Goal: Book appointment/travel/reservation

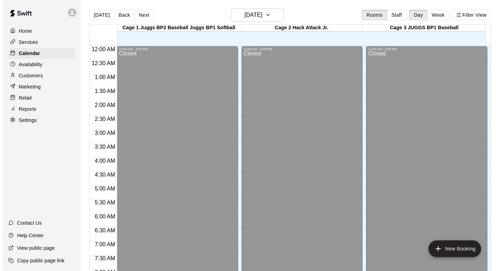
scroll to position [395, 0]
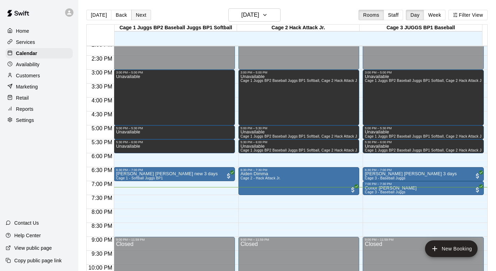
click at [138, 14] on button "Next" at bounding box center [141, 15] width 20 height 10
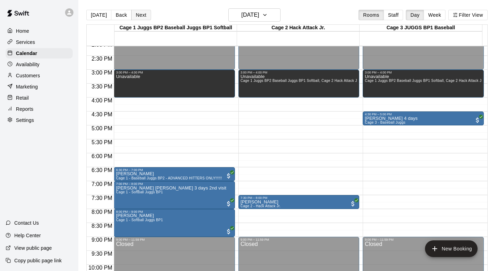
click at [138, 14] on button "Next" at bounding box center [141, 15] width 20 height 10
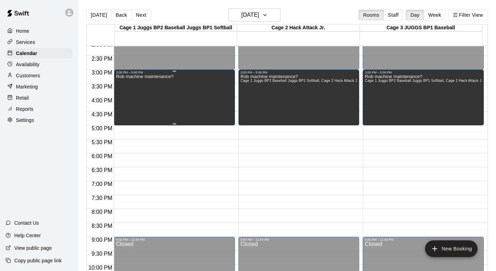
click at [161, 79] on div "Rob machine maintenance?" at bounding box center [144, 209] width 57 height 271
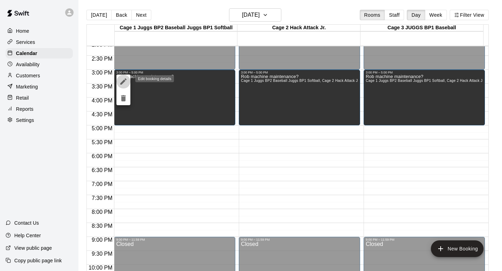
click at [122, 78] on icon "edit" at bounding box center [123, 81] width 8 height 8
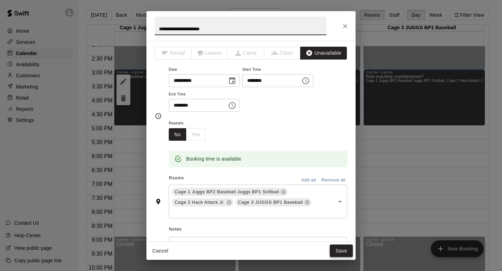
type input "**********"
click at [342, 249] on button "Save" at bounding box center [341, 251] width 23 height 13
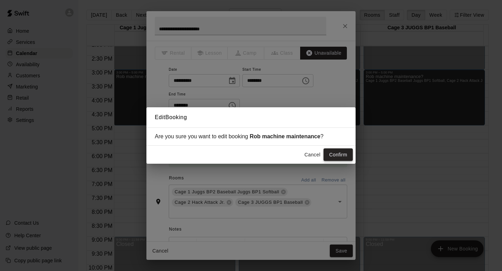
click at [333, 154] on button "Confirm" at bounding box center [337, 154] width 29 height 13
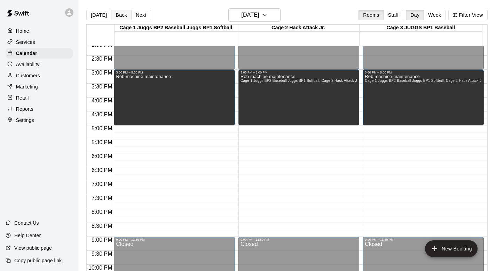
click at [116, 15] on button "Back" at bounding box center [121, 15] width 21 height 10
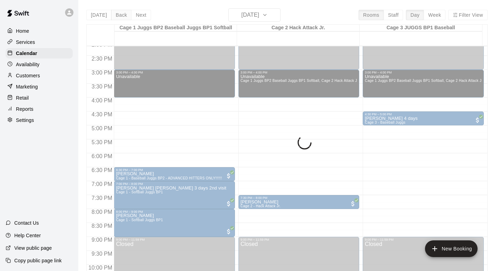
click at [116, 15] on button "Back" at bounding box center [121, 15] width 21 height 10
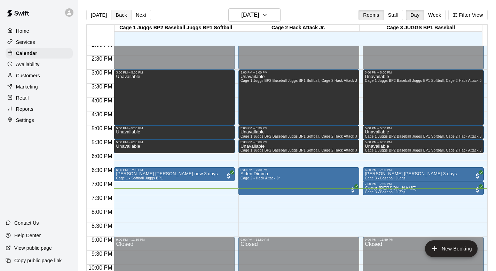
click at [116, 15] on button "Back" at bounding box center [121, 15] width 21 height 10
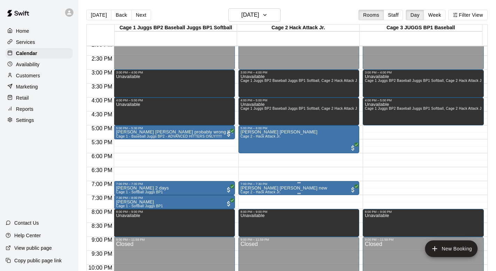
click at [246, 188] on p "Nolan Whewell Heidi new" at bounding box center [284, 188] width 87 height 0
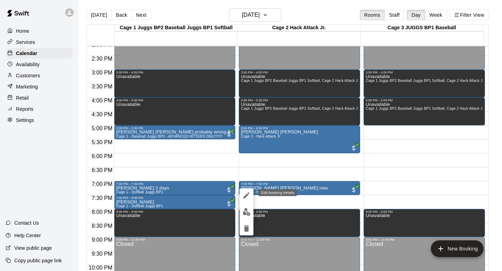
click at [245, 193] on icon "edit" at bounding box center [246, 195] width 8 height 8
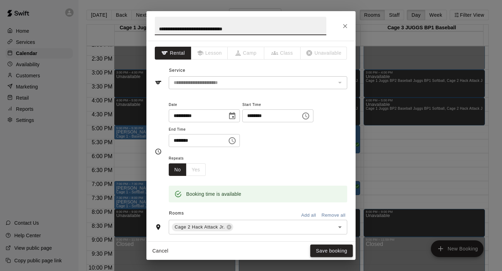
type input "**********"
click at [318, 246] on button "Save booking" at bounding box center [331, 251] width 43 height 13
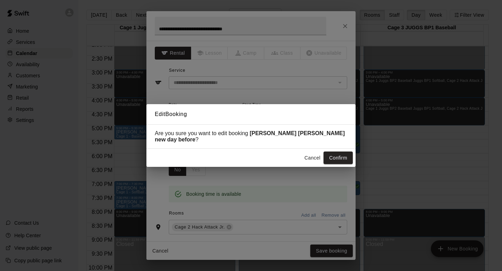
click at [331, 150] on div "Cancel Confirm" at bounding box center [250, 158] width 209 height 18
click at [337, 155] on button "Confirm" at bounding box center [337, 158] width 29 height 13
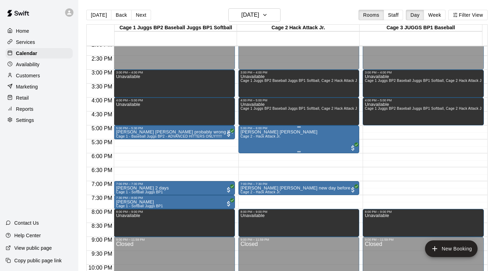
click at [248, 147] on div "Theo Duhamel Paul Cage 2 - Hack Attack Jr." at bounding box center [279, 265] width 77 height 271
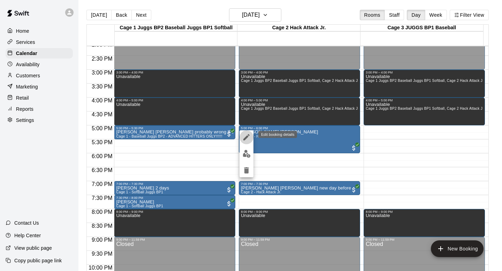
click at [246, 136] on icon "edit" at bounding box center [246, 137] width 8 height 8
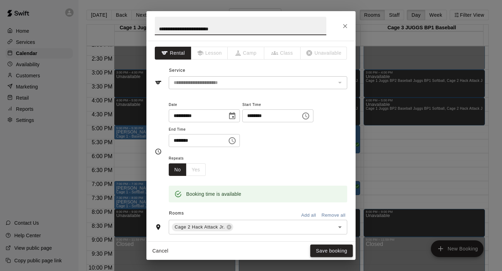
type input "**********"
click at [323, 247] on button "Save booking" at bounding box center [331, 251] width 43 height 13
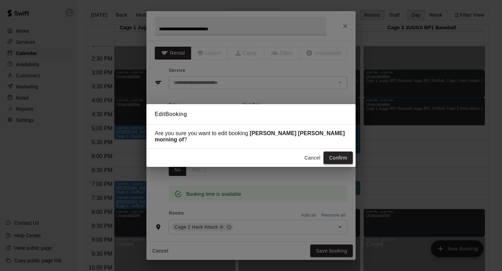
click at [331, 152] on button "Confirm" at bounding box center [337, 158] width 29 height 13
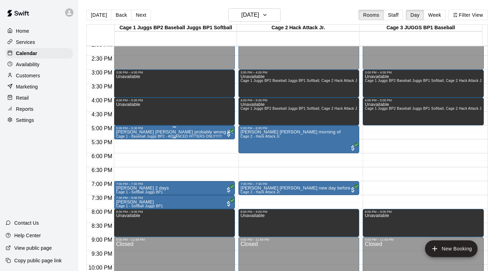
click at [147, 132] on p "Ewan Slattery Jason probably wrong lane Cage 2 last time" at bounding box center [174, 132] width 117 height 0
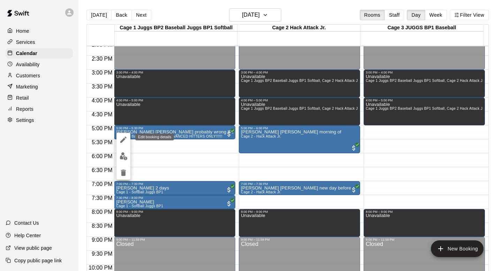
click at [121, 138] on icon "edit" at bounding box center [123, 140] width 8 height 8
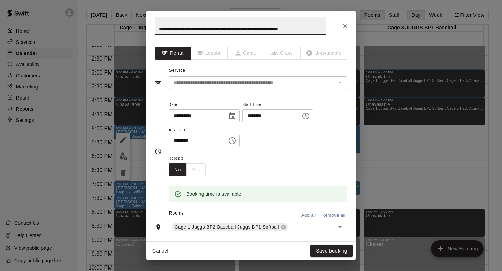
scroll to position [0, 2]
type input "**********"
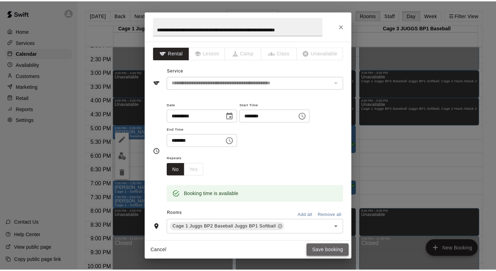
scroll to position [0, 0]
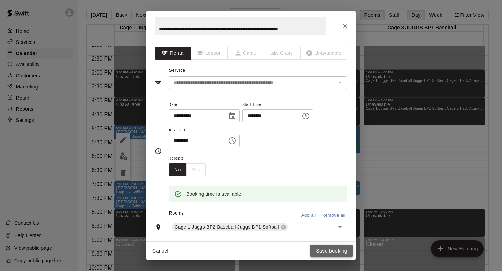
click at [322, 245] on button "Save booking" at bounding box center [331, 251] width 43 height 13
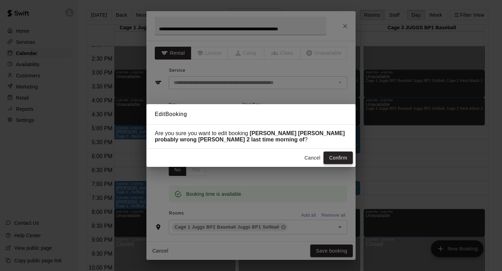
click at [331, 156] on button "Confirm" at bounding box center [337, 158] width 29 height 13
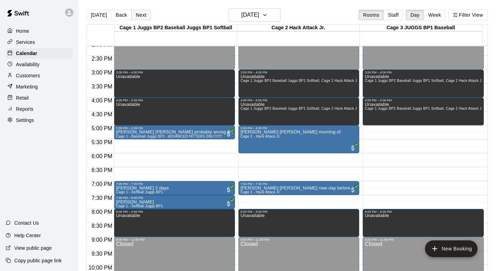
click at [144, 14] on button "Next" at bounding box center [141, 15] width 20 height 10
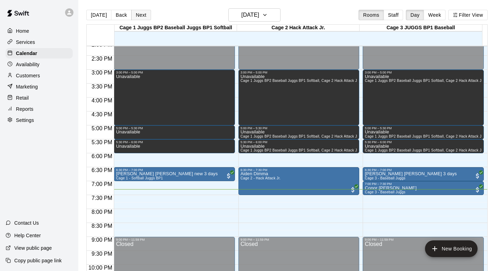
click at [144, 14] on button "Next" at bounding box center [141, 15] width 20 height 10
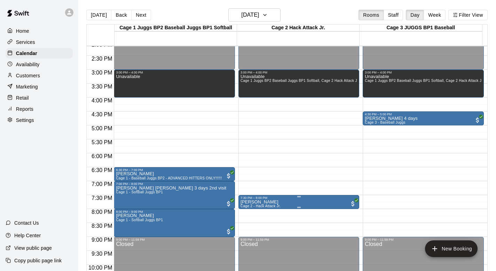
click at [252, 202] on p "Jordan Bhojani" at bounding box center [261, 202] width 40 height 0
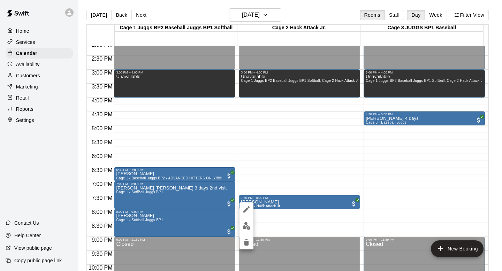
click at [245, 208] on icon "edit" at bounding box center [246, 209] width 8 height 8
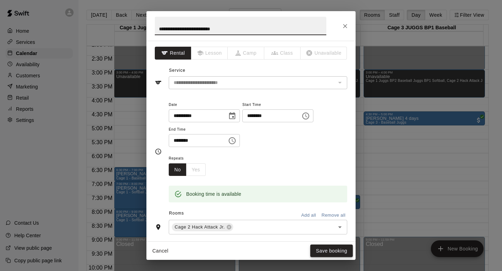
type input "**********"
click at [316, 248] on button "Save booking" at bounding box center [331, 251] width 43 height 13
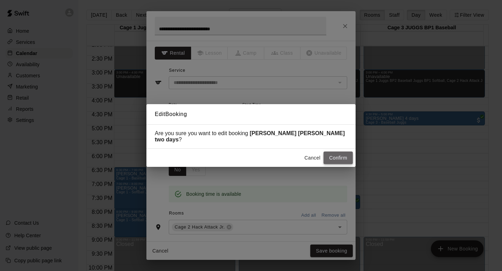
click at [331, 152] on button "Confirm" at bounding box center [337, 158] width 29 height 13
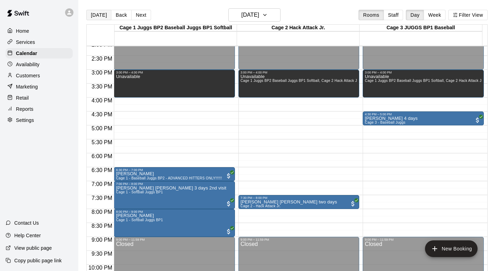
click at [99, 13] on button "[DATE]" at bounding box center [98, 15] width 25 height 10
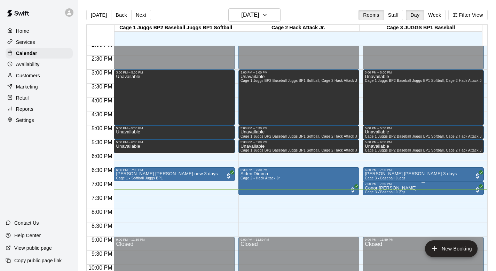
click at [371, 188] on p "Conor Backer Stefan" at bounding box center [391, 188] width 52 height 0
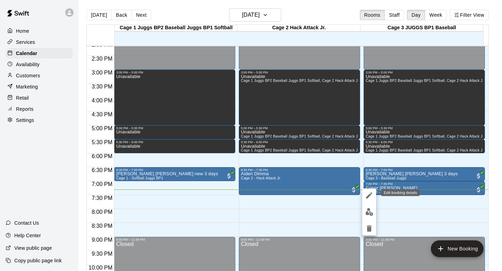
click at [369, 193] on icon "edit" at bounding box center [369, 195] width 8 height 8
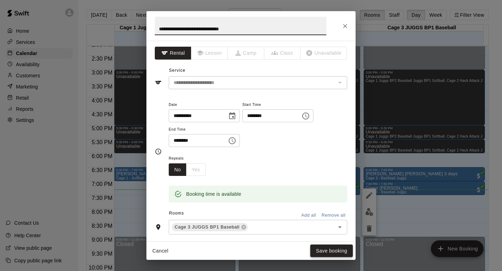
type input "**********"
click at [313, 245] on button "Save booking" at bounding box center [331, 251] width 43 height 13
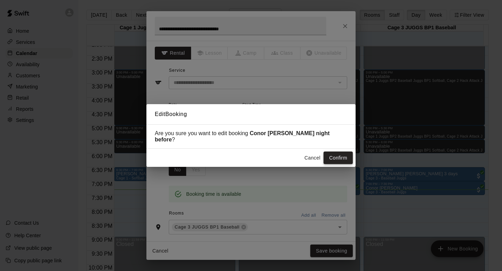
click at [329, 152] on button "Confirm" at bounding box center [337, 158] width 29 height 13
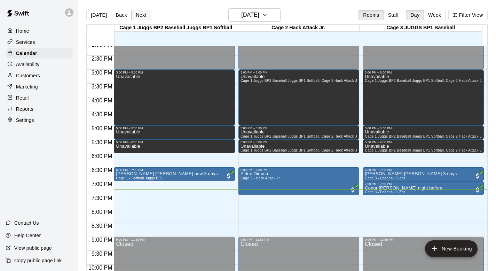
click at [147, 13] on button "Next" at bounding box center [141, 15] width 20 height 10
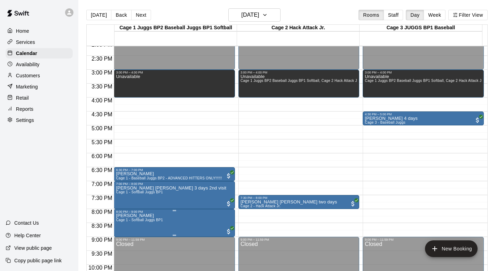
click at [131, 221] on span "Cage 1 - Softball Juggs BP1" at bounding box center [139, 220] width 47 height 4
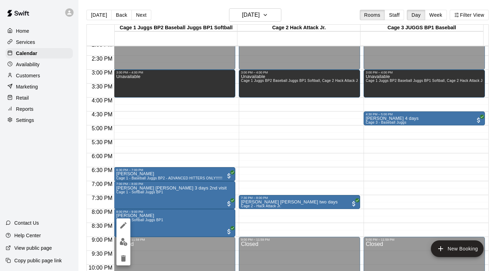
click at [123, 223] on icon "edit" at bounding box center [123, 225] width 8 height 8
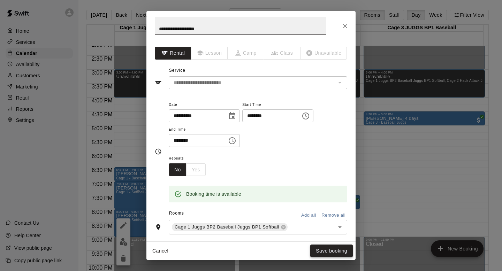
type input "**********"
click at [316, 249] on button "Save booking" at bounding box center [331, 251] width 43 height 13
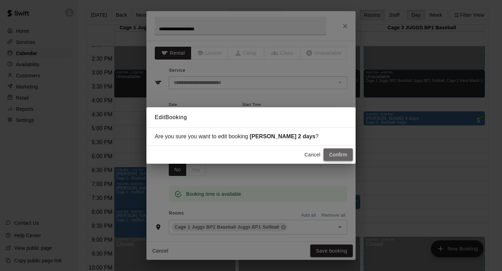
click at [334, 151] on button "Confirm" at bounding box center [337, 154] width 29 height 13
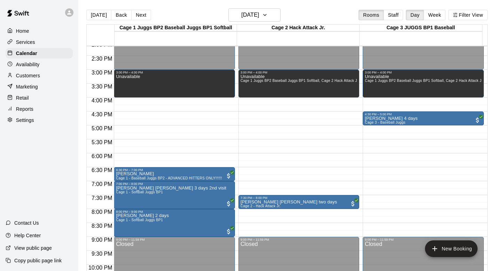
click at [28, 74] on p "Customers" at bounding box center [28, 75] width 24 height 7
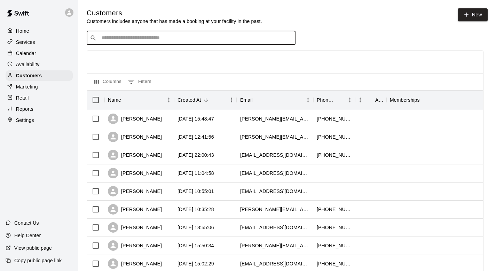
click at [106, 38] on input "Search customers by name or email" at bounding box center [196, 37] width 193 height 7
type input "****"
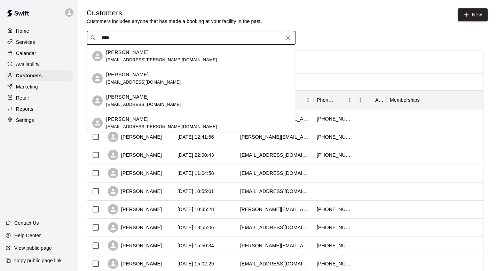
click at [116, 74] on p "Cory Whitney" at bounding box center [127, 74] width 43 height 7
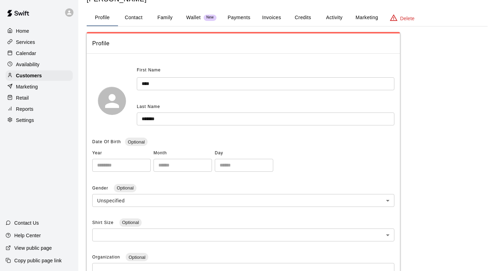
scroll to position [22, 0]
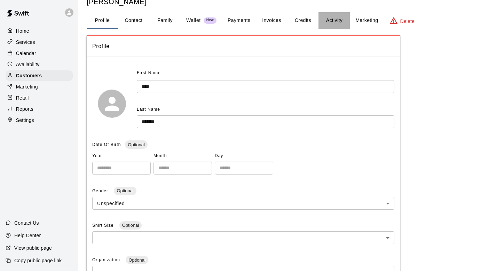
click at [330, 18] on button "Activity" at bounding box center [334, 20] width 31 height 17
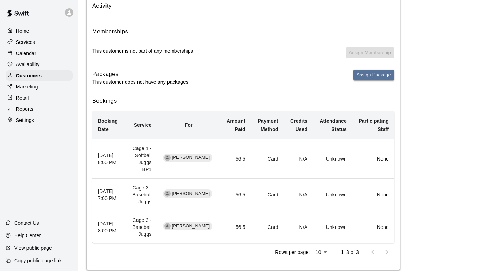
scroll to position [65, 0]
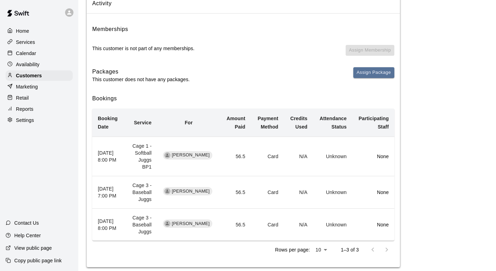
click at [16, 51] on p "Calendar" at bounding box center [26, 53] width 20 height 7
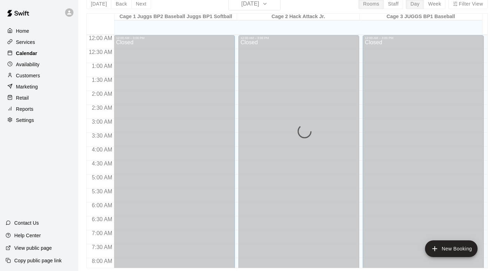
scroll to position [415, 0]
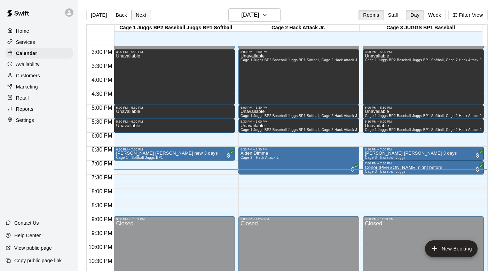
click at [141, 15] on button "Next" at bounding box center [141, 15] width 20 height 10
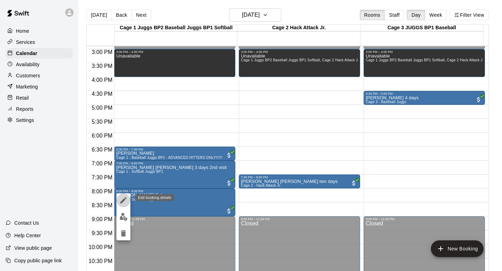
click at [122, 200] on icon "edit" at bounding box center [123, 200] width 6 height 6
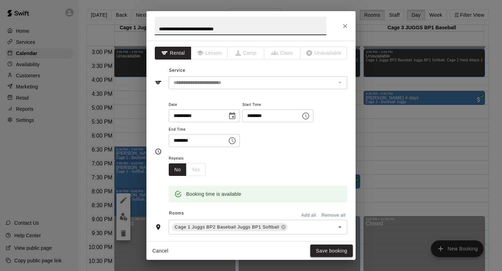
type input "**********"
click at [321, 247] on button "Save booking" at bounding box center [331, 251] width 43 height 13
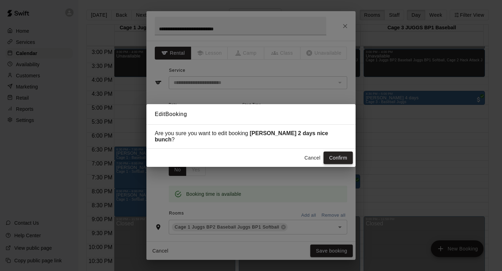
click at [331, 152] on button "Confirm" at bounding box center [337, 158] width 29 height 13
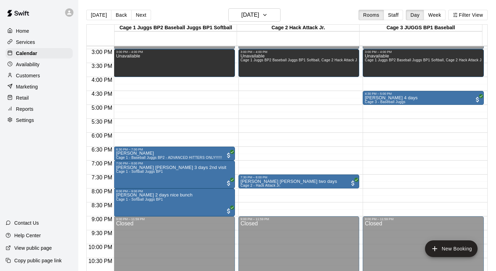
click at [29, 74] on p "Customers" at bounding box center [28, 75] width 24 height 7
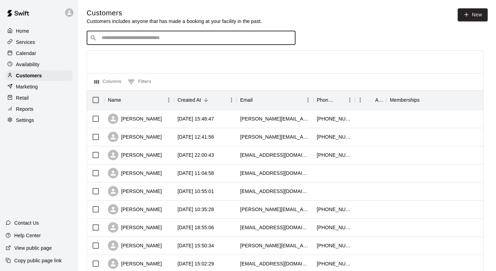
click at [118, 34] on input "Search customers by name or email" at bounding box center [196, 37] width 193 height 7
type input "*****"
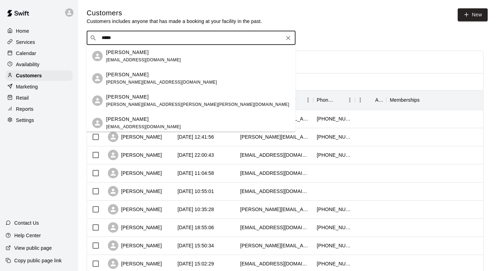
click at [114, 51] on p "Brock Fisher" at bounding box center [127, 52] width 43 height 7
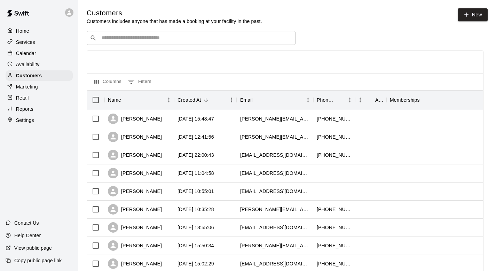
click at [115, 44] on div "​ ​" at bounding box center [191, 38] width 209 height 14
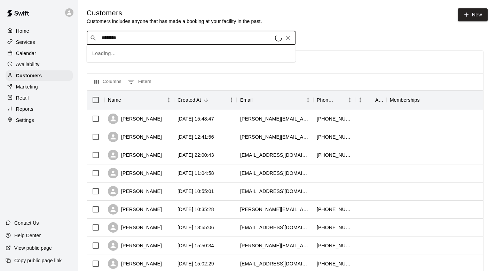
type input "*********"
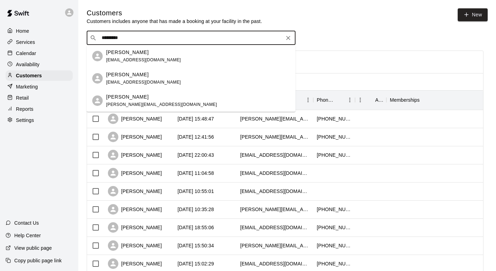
click at [111, 101] on div "Brock Lister sara_brockman@hotmail.com" at bounding box center [161, 100] width 111 height 15
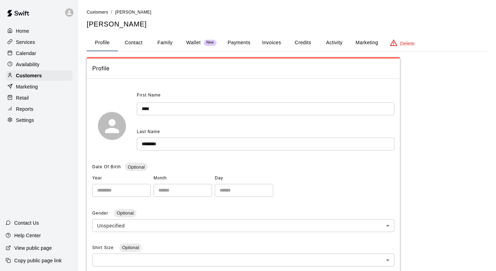
click at [335, 40] on button "Activity" at bounding box center [334, 42] width 31 height 17
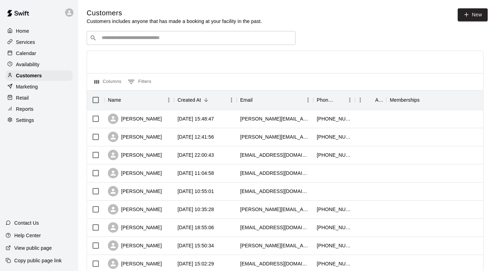
click at [115, 39] on input "Search customers by name or email" at bounding box center [196, 37] width 193 height 7
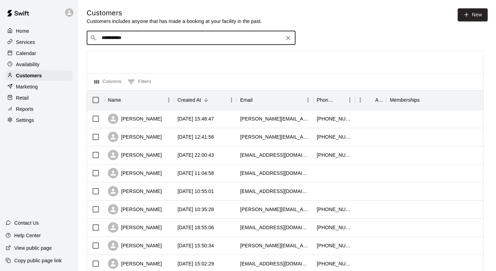
type input "**********"
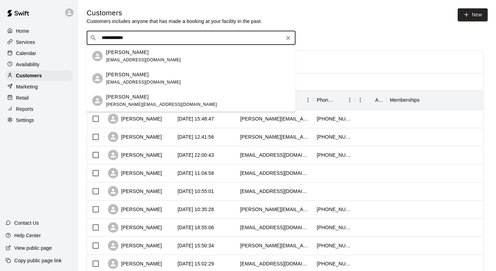
click at [115, 76] on p "Brock Lister" at bounding box center [127, 74] width 43 height 7
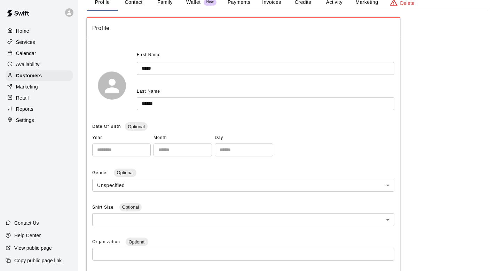
scroll to position [33, 0]
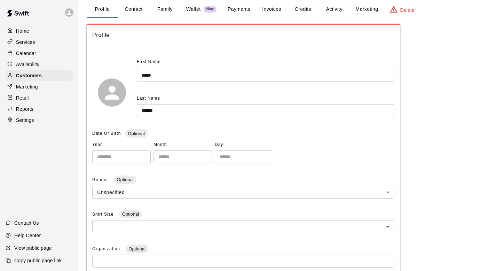
click at [162, 9] on button "Family" at bounding box center [164, 9] width 31 height 17
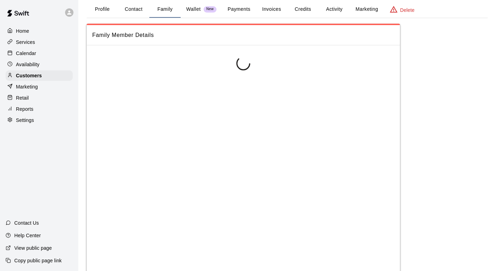
scroll to position [0, 0]
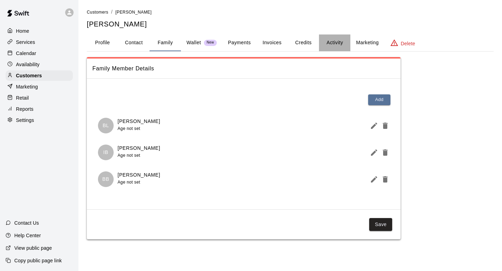
click at [331, 41] on button "Activity" at bounding box center [334, 42] width 31 height 17
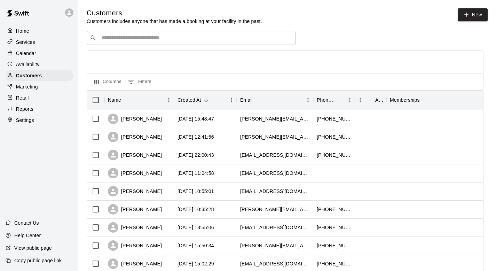
click at [106, 43] on div "​ ​" at bounding box center [191, 38] width 209 height 14
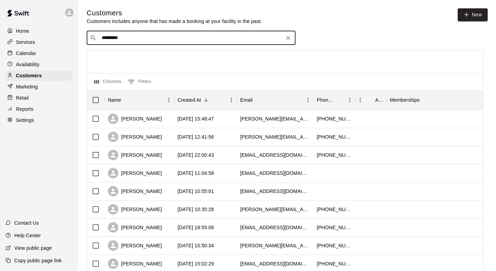
type input "**********"
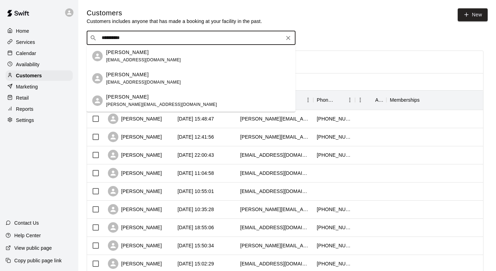
click at [116, 50] on p "Brock Lister" at bounding box center [127, 52] width 43 height 7
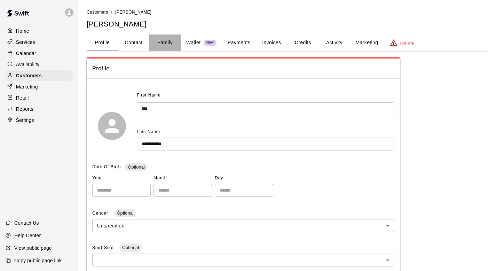
click at [163, 39] on button "Family" at bounding box center [164, 42] width 31 height 17
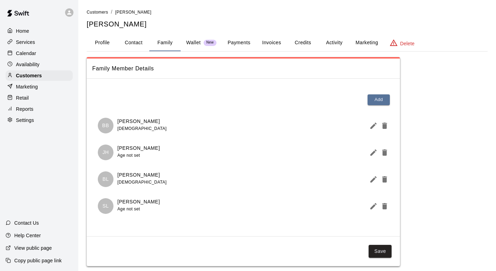
click at [333, 43] on button "Activity" at bounding box center [334, 42] width 31 height 17
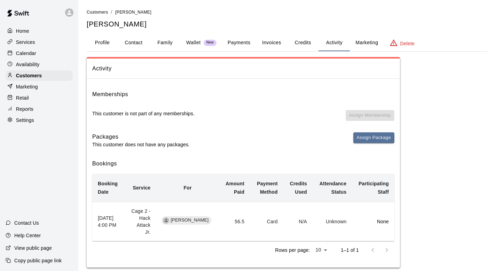
click at [29, 50] on p "Calendar" at bounding box center [26, 53] width 20 height 7
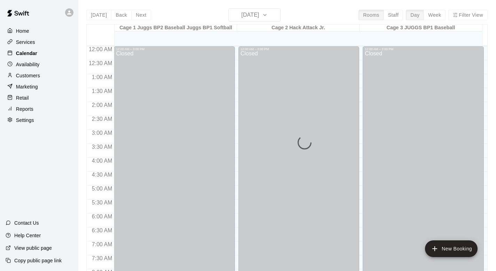
scroll to position [415, 0]
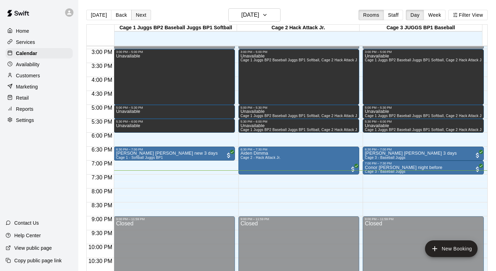
click at [139, 14] on button "Next" at bounding box center [141, 15] width 20 height 10
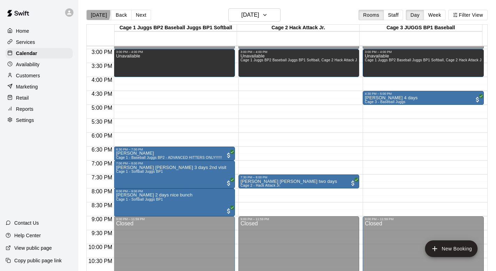
click at [92, 13] on button "[DATE]" at bounding box center [98, 15] width 25 height 10
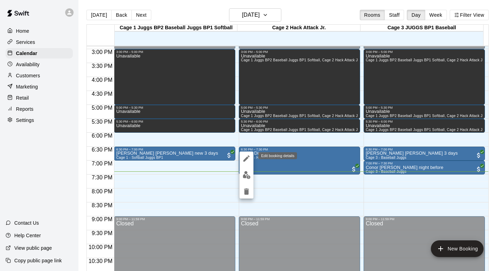
click at [245, 159] on icon "edit" at bounding box center [246, 158] width 6 height 6
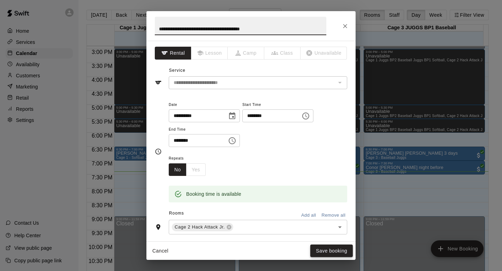
type input "**********"
click at [314, 247] on button "Save booking" at bounding box center [331, 251] width 43 height 13
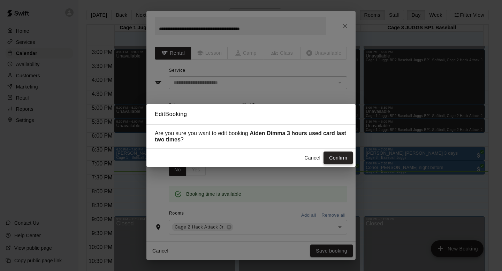
click at [333, 155] on button "Confirm" at bounding box center [337, 158] width 29 height 13
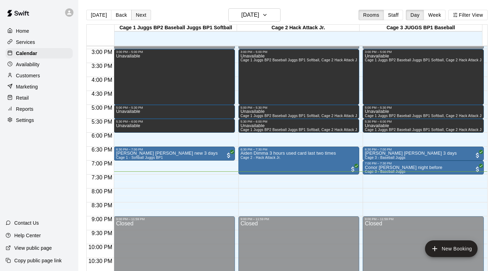
click at [140, 14] on button "Next" at bounding box center [141, 15] width 20 height 10
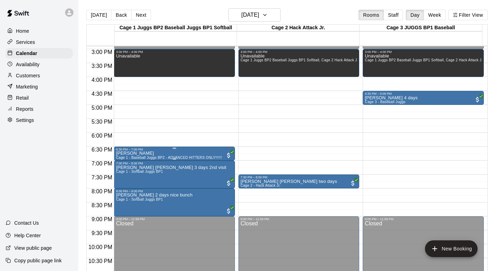
click at [128, 153] on p "Brock Lister" at bounding box center [169, 153] width 106 height 0
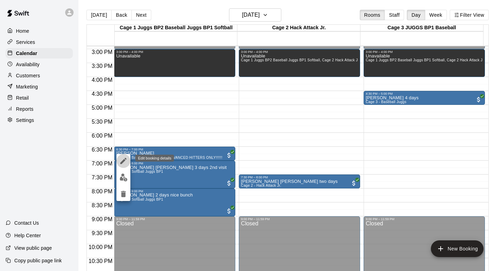
click at [123, 159] on icon "edit" at bounding box center [123, 161] width 8 height 8
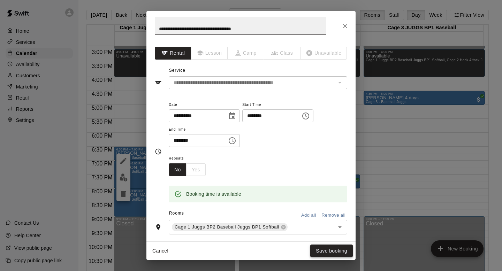
type input "**********"
click at [319, 249] on button "Save booking" at bounding box center [331, 251] width 43 height 13
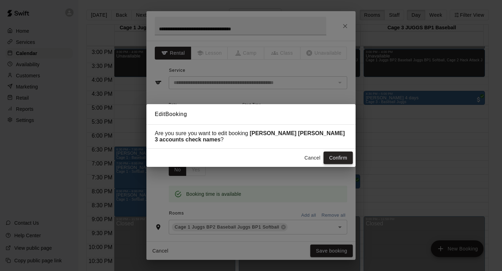
click at [332, 156] on button "Confirm" at bounding box center [337, 158] width 29 height 13
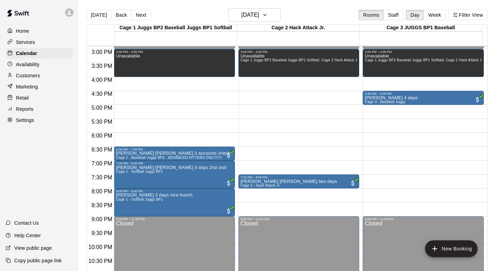
click at [36, 76] on p "Customers" at bounding box center [28, 75] width 24 height 7
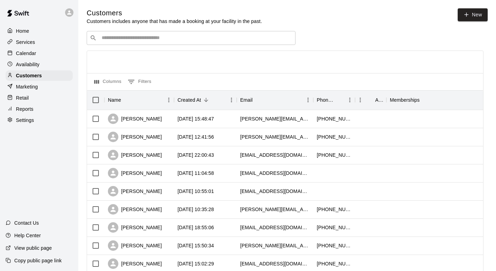
click at [107, 37] on input "Search customers by name or email" at bounding box center [196, 37] width 193 height 7
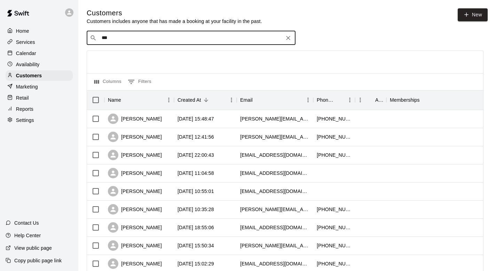
type input "****"
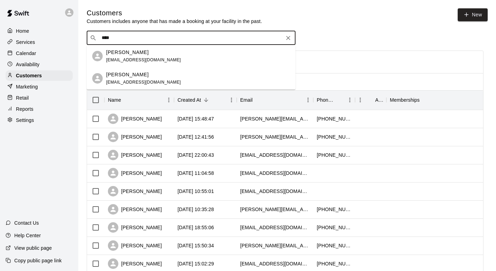
click at [112, 71] on p "Nicholas Iaccino" at bounding box center [127, 74] width 43 height 7
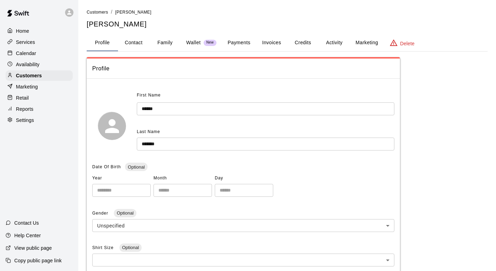
click at [162, 40] on button "Family" at bounding box center [164, 42] width 31 height 17
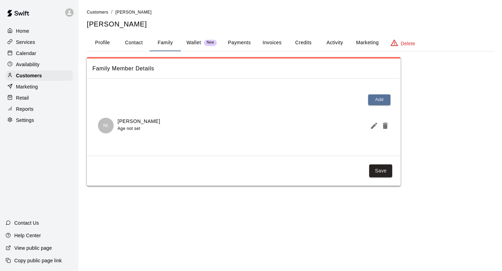
click at [337, 39] on button "Activity" at bounding box center [334, 42] width 31 height 17
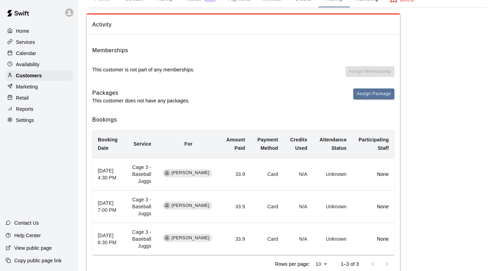
scroll to position [54, 0]
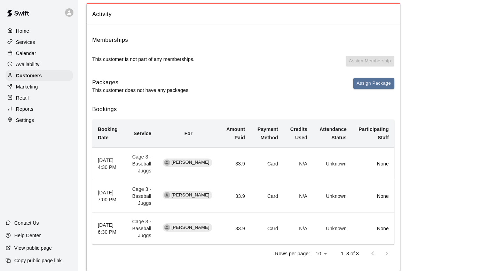
click at [29, 51] on p "Calendar" at bounding box center [26, 53] width 20 height 7
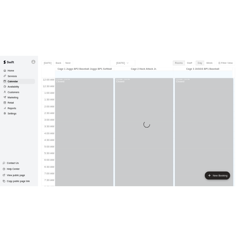
scroll to position [415, 0]
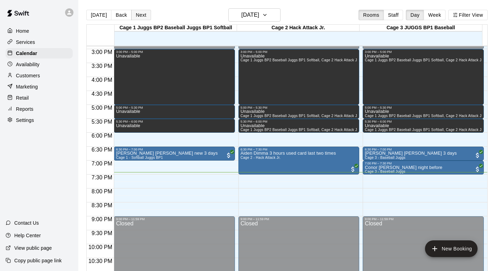
click at [138, 15] on button "Next" at bounding box center [141, 15] width 20 height 10
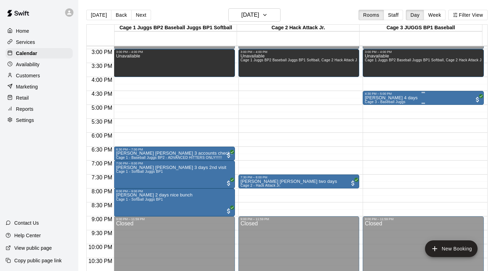
click at [376, 98] on p "Nicholas Iaccino 4 days" at bounding box center [391, 98] width 53 height 0
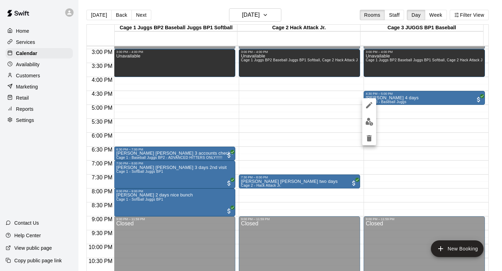
click at [396, 97] on div at bounding box center [251, 135] width 502 height 271
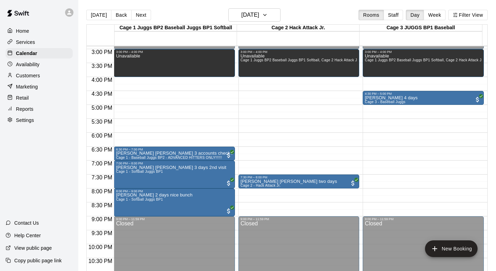
click at [396, 98] on p "Nicholas Iaccino 4 days" at bounding box center [391, 98] width 53 height 0
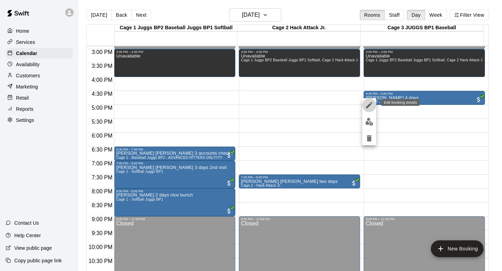
click at [368, 103] on icon "edit" at bounding box center [369, 105] width 8 height 8
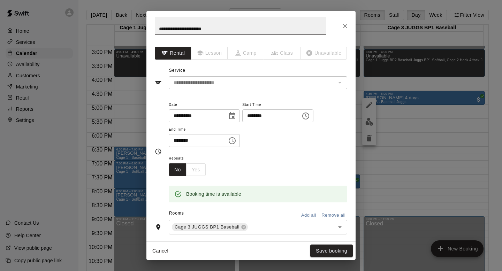
click at [200, 29] on input "**********" at bounding box center [240, 26] width 171 height 18
type input "**********"
click at [316, 247] on button "Save booking" at bounding box center [331, 251] width 43 height 13
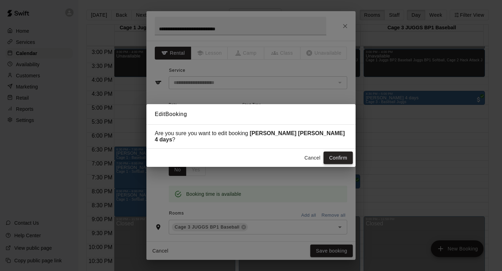
click at [327, 153] on button "Confirm" at bounding box center [337, 158] width 29 height 13
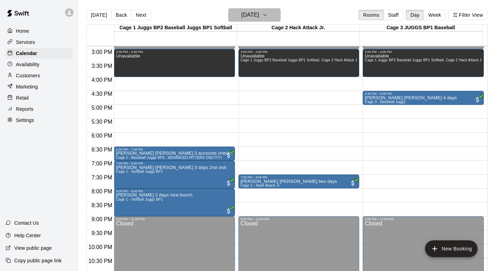
click at [268, 15] on icon "button" at bounding box center [265, 15] width 6 height 8
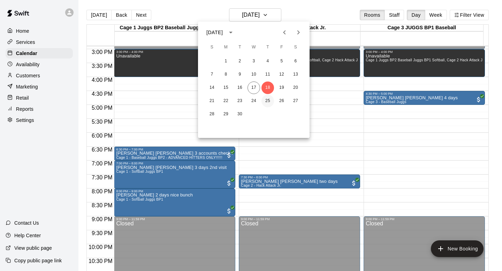
click at [268, 99] on button "25" at bounding box center [267, 101] width 13 height 13
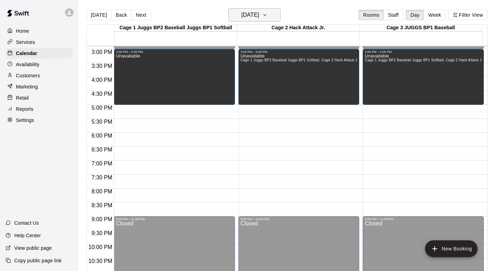
click at [268, 13] on icon "button" at bounding box center [265, 15] width 6 height 8
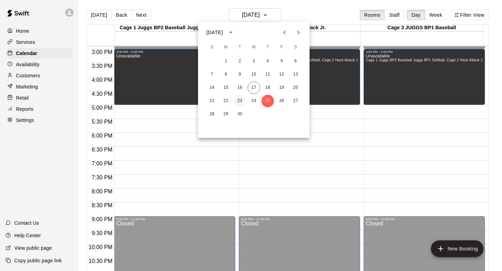
click at [237, 99] on button "23" at bounding box center [239, 101] width 13 height 13
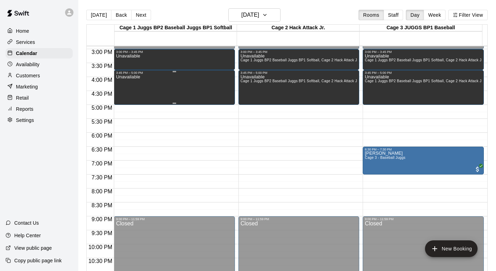
click at [169, 84] on div "Unavailable" at bounding box center [174, 210] width 117 height 271
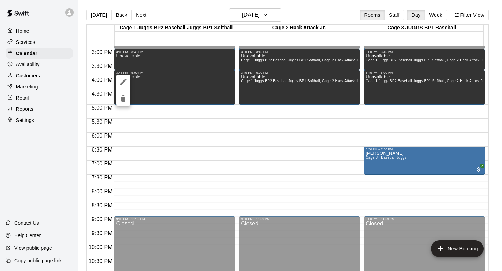
click at [124, 102] on icon "delete" at bounding box center [123, 98] width 8 height 8
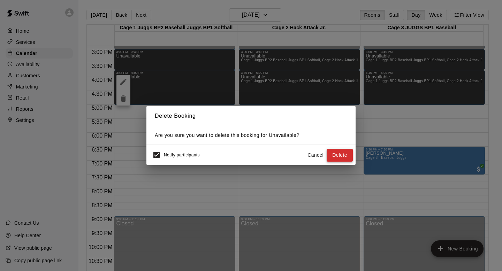
click at [337, 155] on button "Delete" at bounding box center [339, 155] width 26 height 13
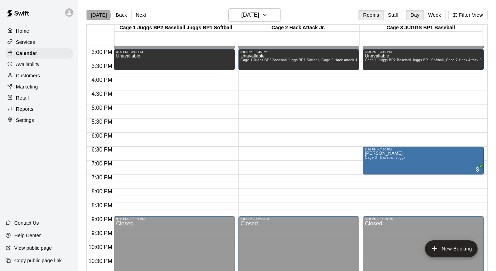
click at [98, 15] on button "[DATE]" at bounding box center [98, 15] width 25 height 10
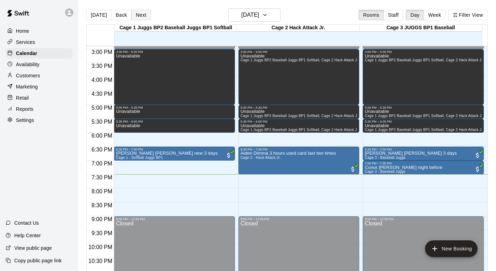
click at [140, 18] on button "Next" at bounding box center [141, 15] width 20 height 10
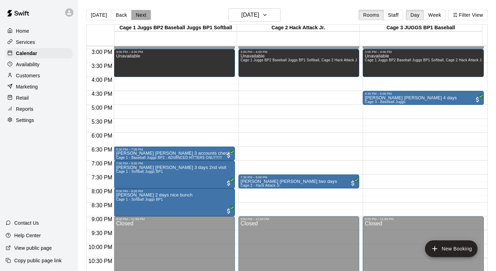
click at [140, 18] on button "Next" at bounding box center [141, 15] width 20 height 10
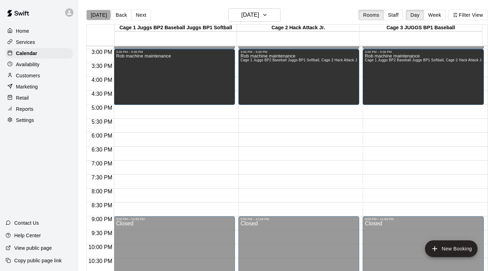
click at [98, 15] on button "[DATE]" at bounding box center [98, 15] width 25 height 10
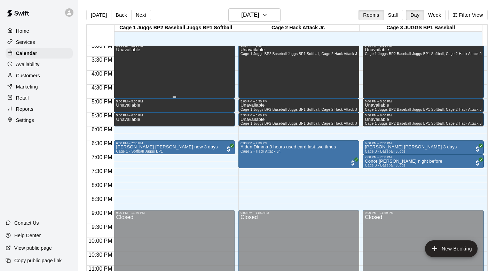
scroll to position [436, 0]
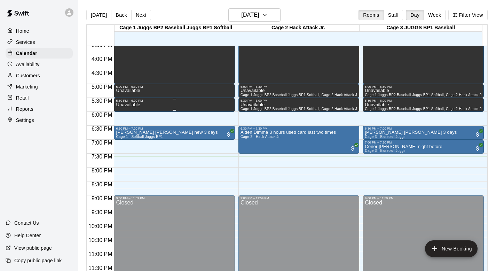
click at [147, 104] on div "Unavailable" at bounding box center [174, 237] width 117 height 271
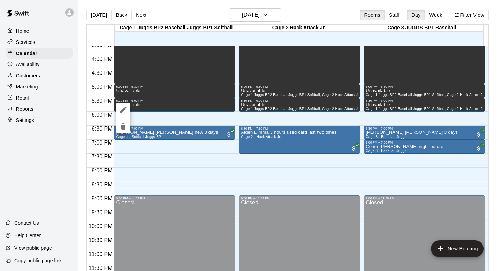
click at [122, 109] on icon "edit" at bounding box center [123, 110] width 8 height 8
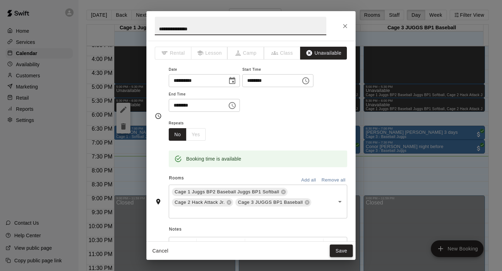
type input "**********"
click at [238, 241] on button "Save" at bounding box center [341, 251] width 23 height 13
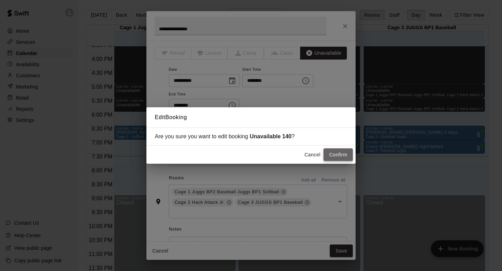
click at [238, 153] on button "Confirm" at bounding box center [337, 154] width 29 height 13
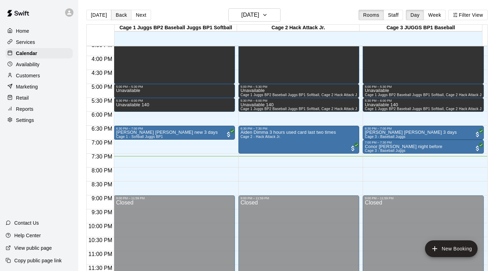
click at [114, 14] on button "Back" at bounding box center [121, 15] width 21 height 10
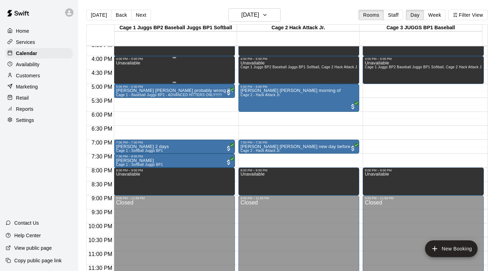
click at [124, 73] on div "Unavailable" at bounding box center [128, 196] width 24 height 271
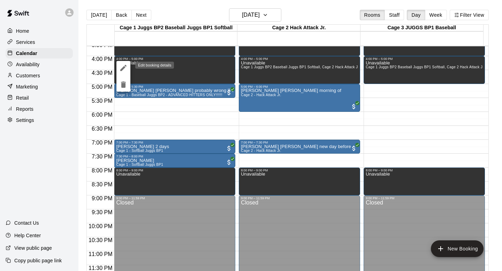
click at [123, 65] on icon "edit" at bounding box center [123, 68] width 8 height 8
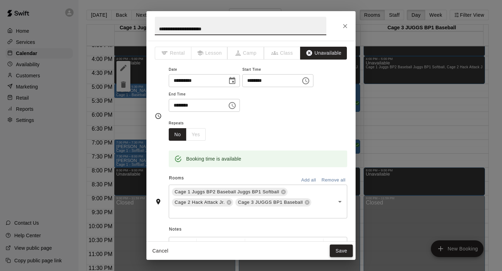
type input "**********"
click at [238, 241] on button "Save" at bounding box center [341, 251] width 23 height 13
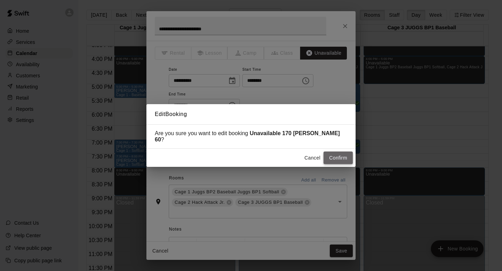
click at [238, 152] on button "Confirm" at bounding box center [337, 158] width 29 height 13
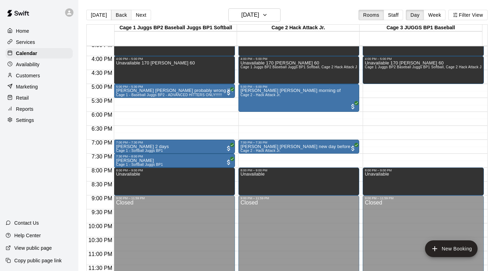
click at [123, 13] on button "Back" at bounding box center [121, 15] width 21 height 10
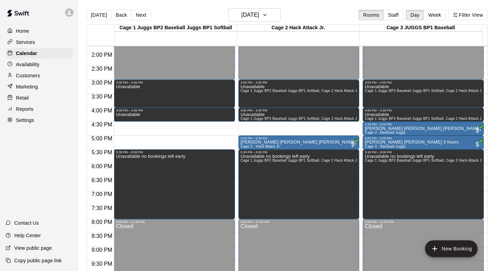
scroll to position [383, 0]
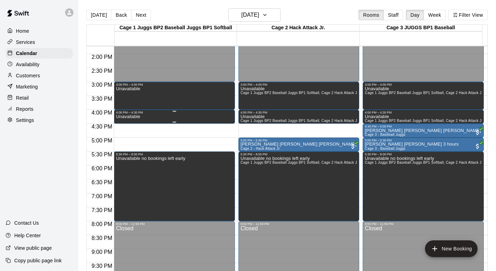
click at [146, 113] on div "4:00 PM – 4:30 PM" at bounding box center [174, 112] width 117 height 3
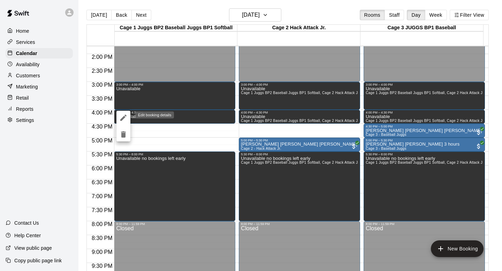
click at [123, 115] on icon "edit" at bounding box center [123, 118] width 8 height 8
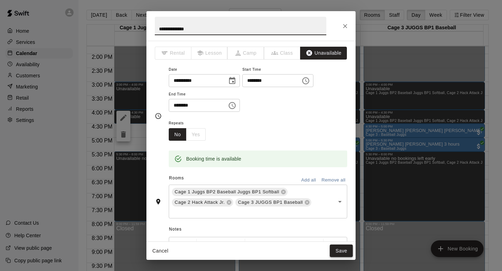
type input "**********"
click at [238, 241] on button "Save" at bounding box center [341, 251] width 23 height 13
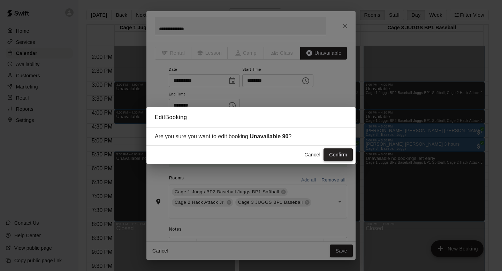
click at [238, 153] on button "Confirm" at bounding box center [337, 154] width 29 height 13
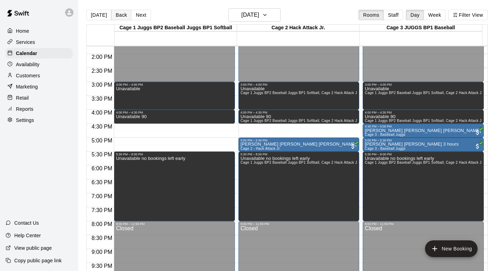
click at [118, 13] on button "Back" at bounding box center [121, 15] width 21 height 10
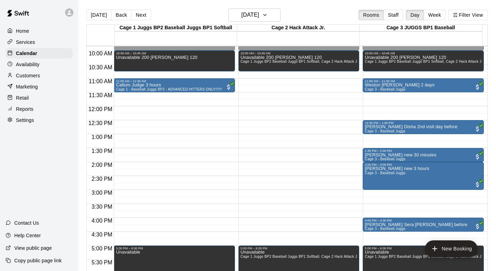
scroll to position [273, 0]
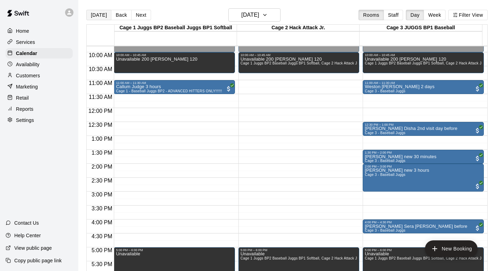
click at [98, 13] on button "[DATE]" at bounding box center [98, 15] width 25 height 10
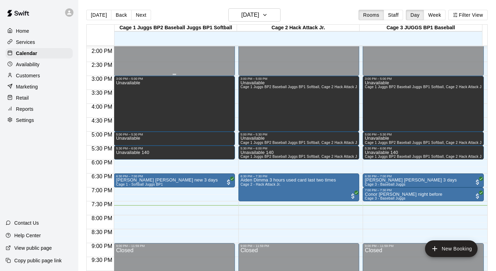
scroll to position [436, 0]
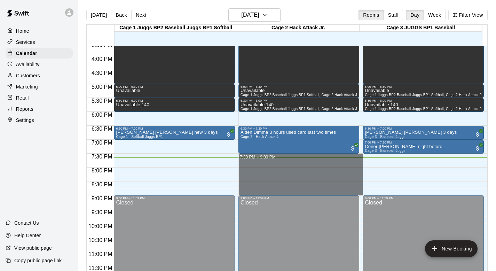
drag, startPoint x: 245, startPoint y: 156, endPoint x: 246, endPoint y: 189, distance: 33.1
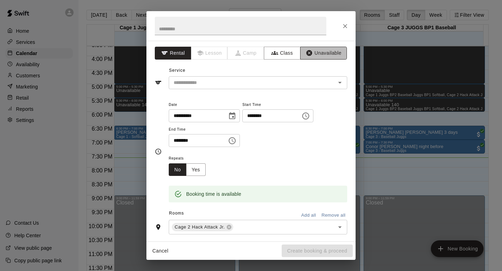
click at [238, 51] on icon "button" at bounding box center [309, 52] width 7 height 7
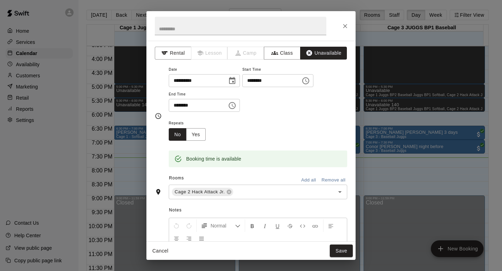
click at [238, 179] on button "Add all" at bounding box center [308, 180] width 22 height 11
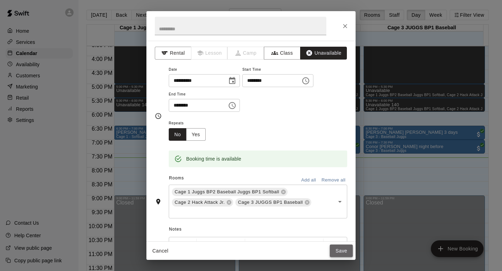
click at [238, 241] on button "Save" at bounding box center [341, 251] width 23 height 13
